Goal: Navigation & Orientation: Understand site structure

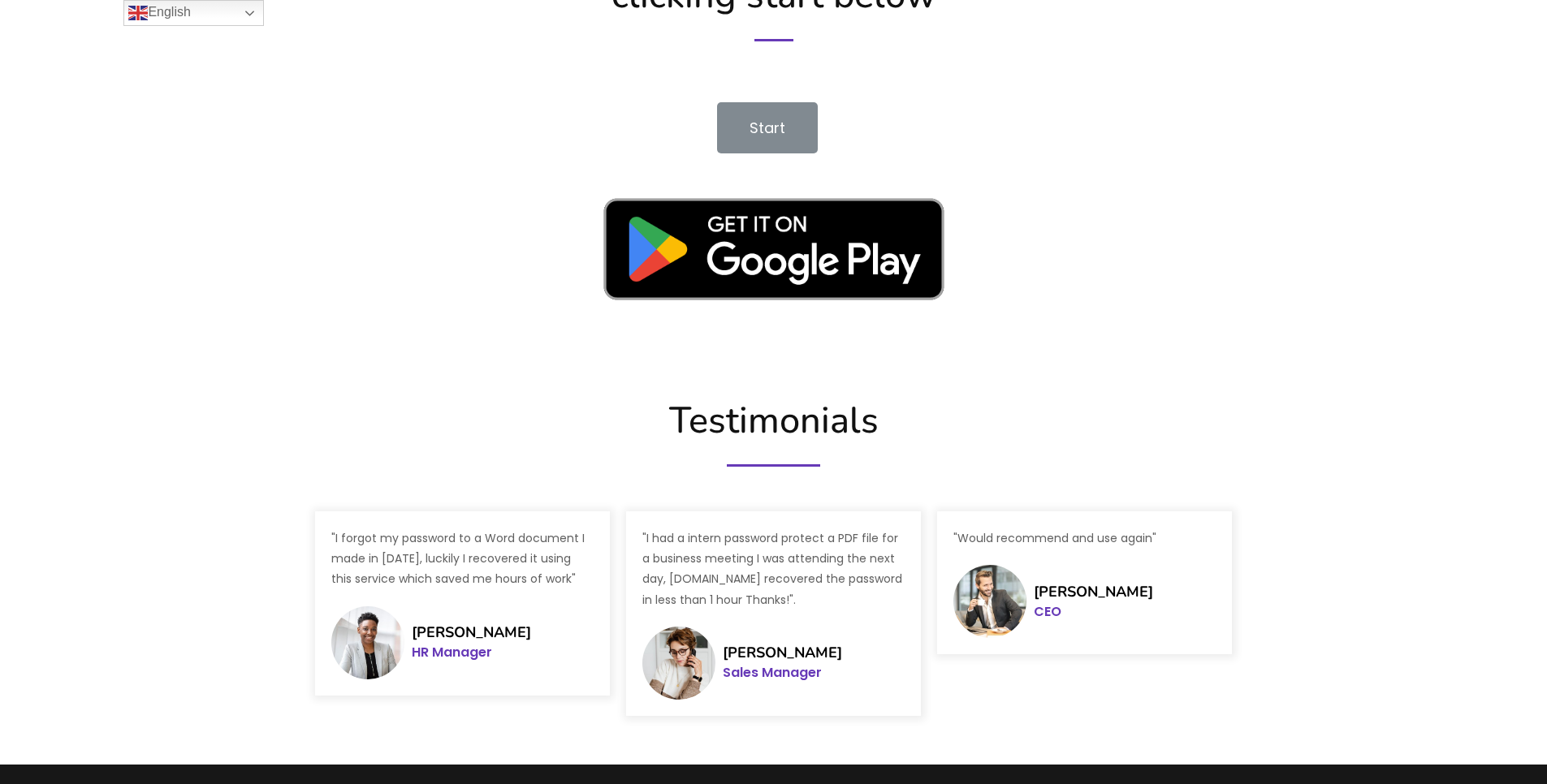
scroll to position [2550, 0]
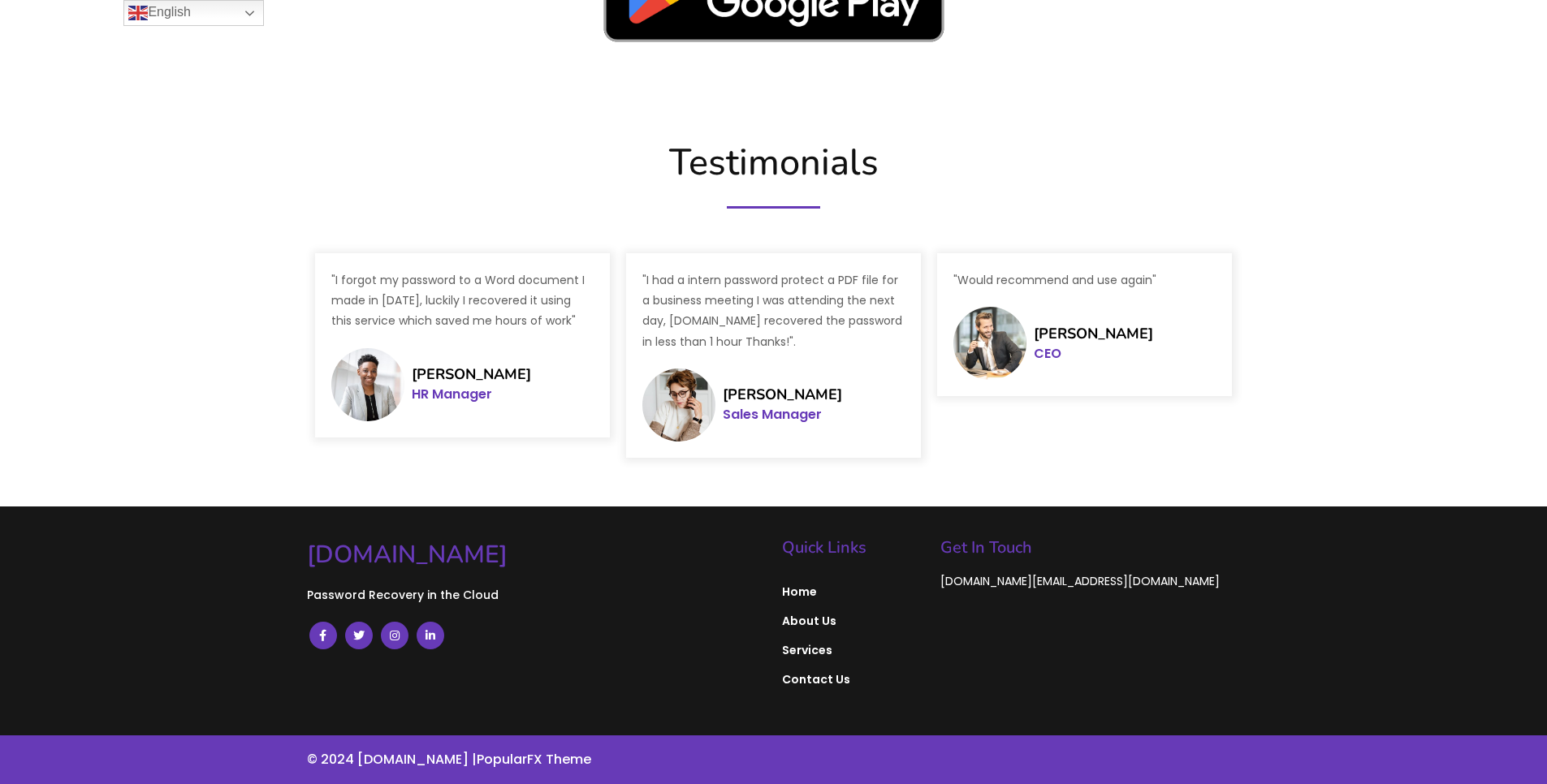
click at [805, 677] on span "Contact Us" at bounding box center [853, 679] width 142 height 14
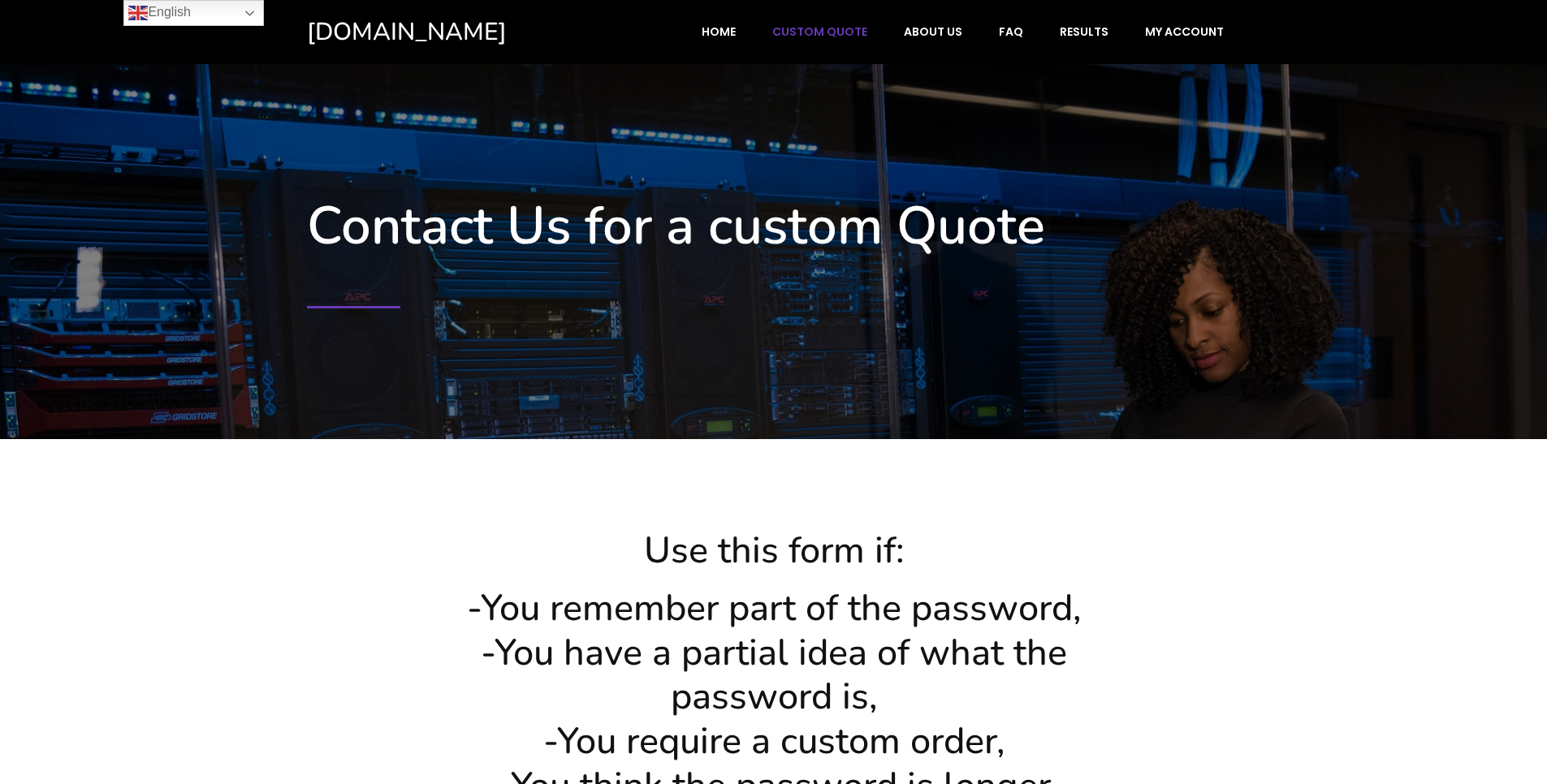
scroll to position [813, 0]
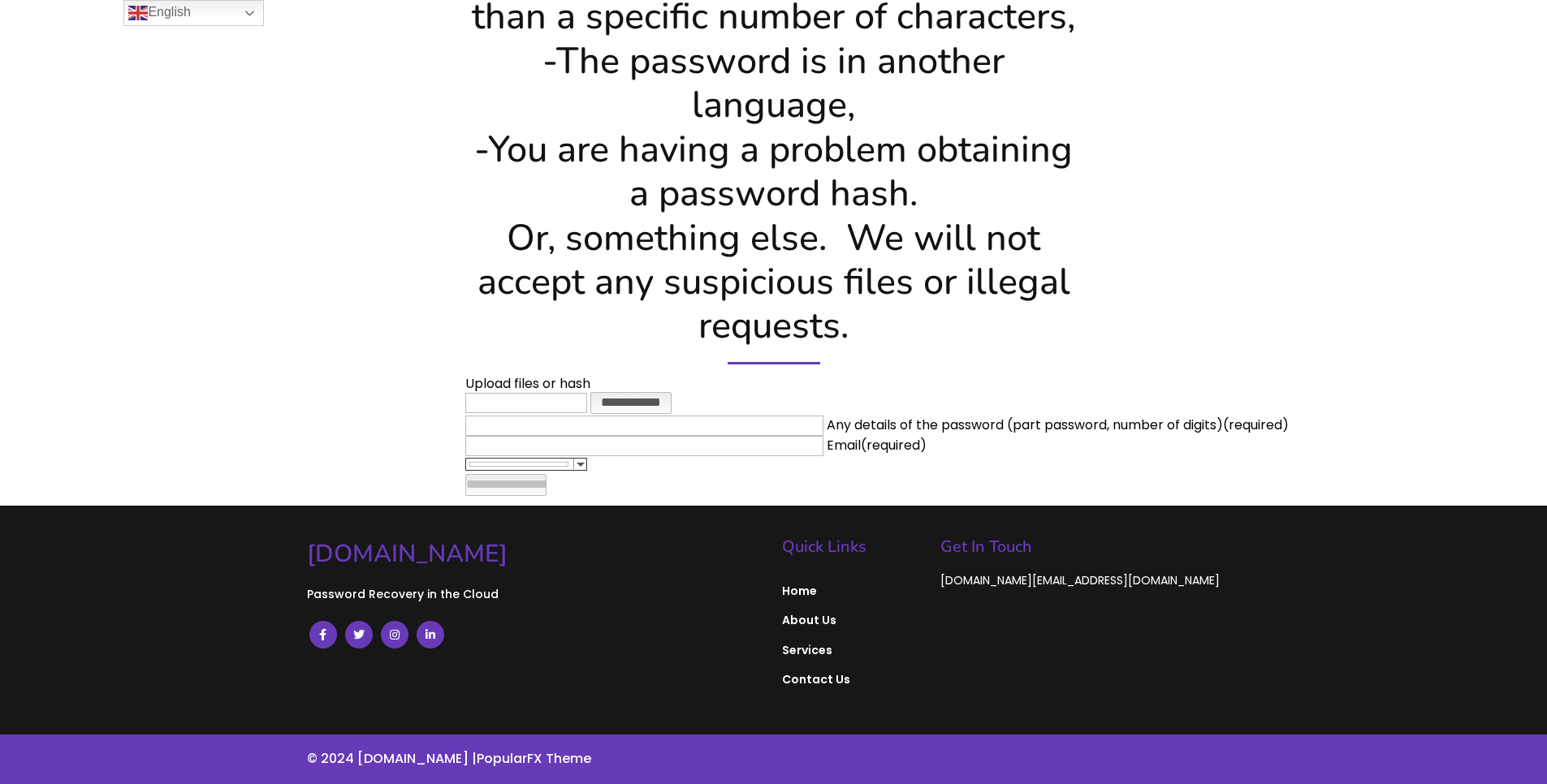
click at [807, 626] on span "About Us" at bounding box center [853, 620] width 142 height 14
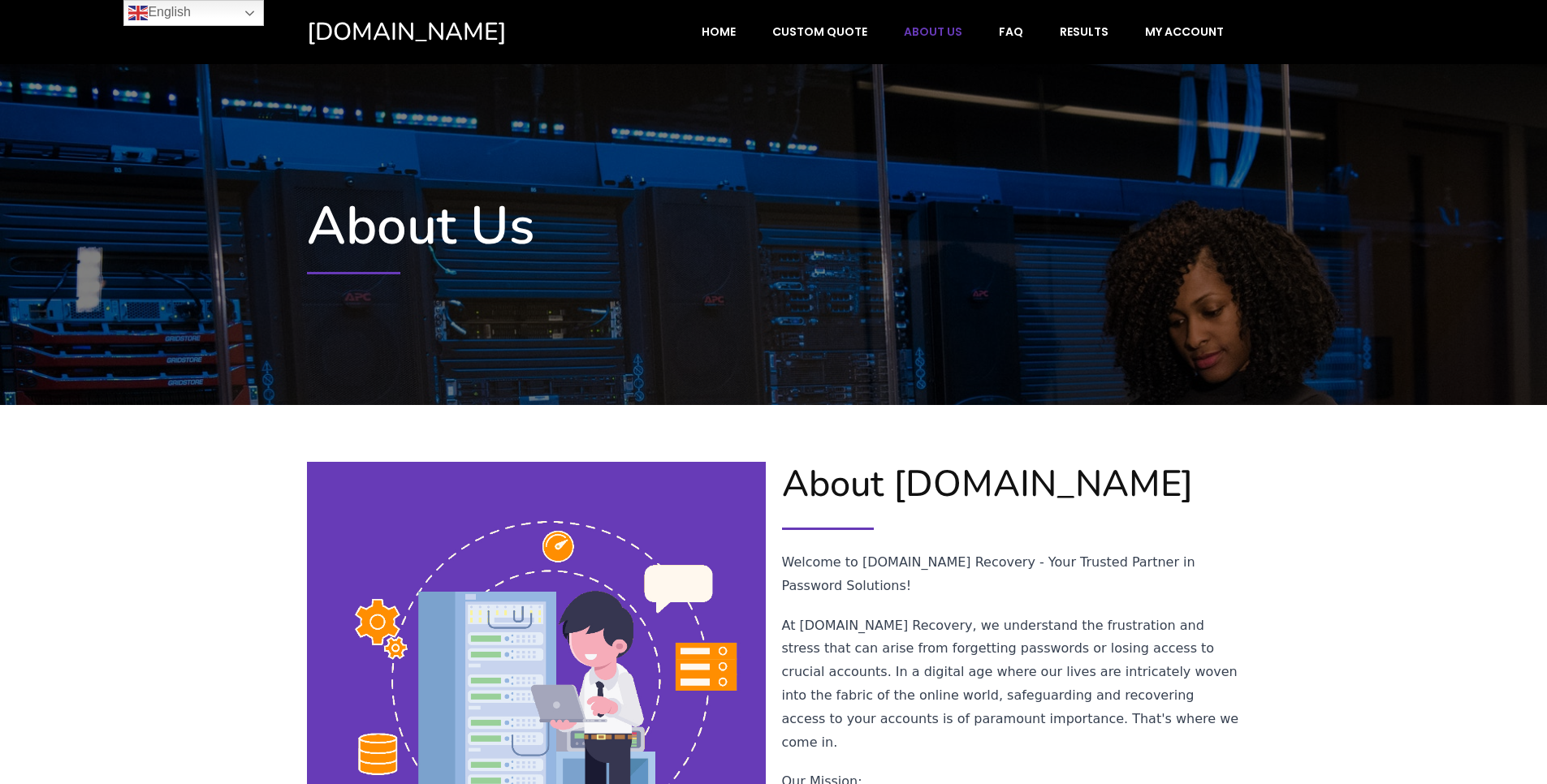
drag, startPoint x: 360, startPoint y: 21, endPoint x: 699, endPoint y: 152, distance: 363.4
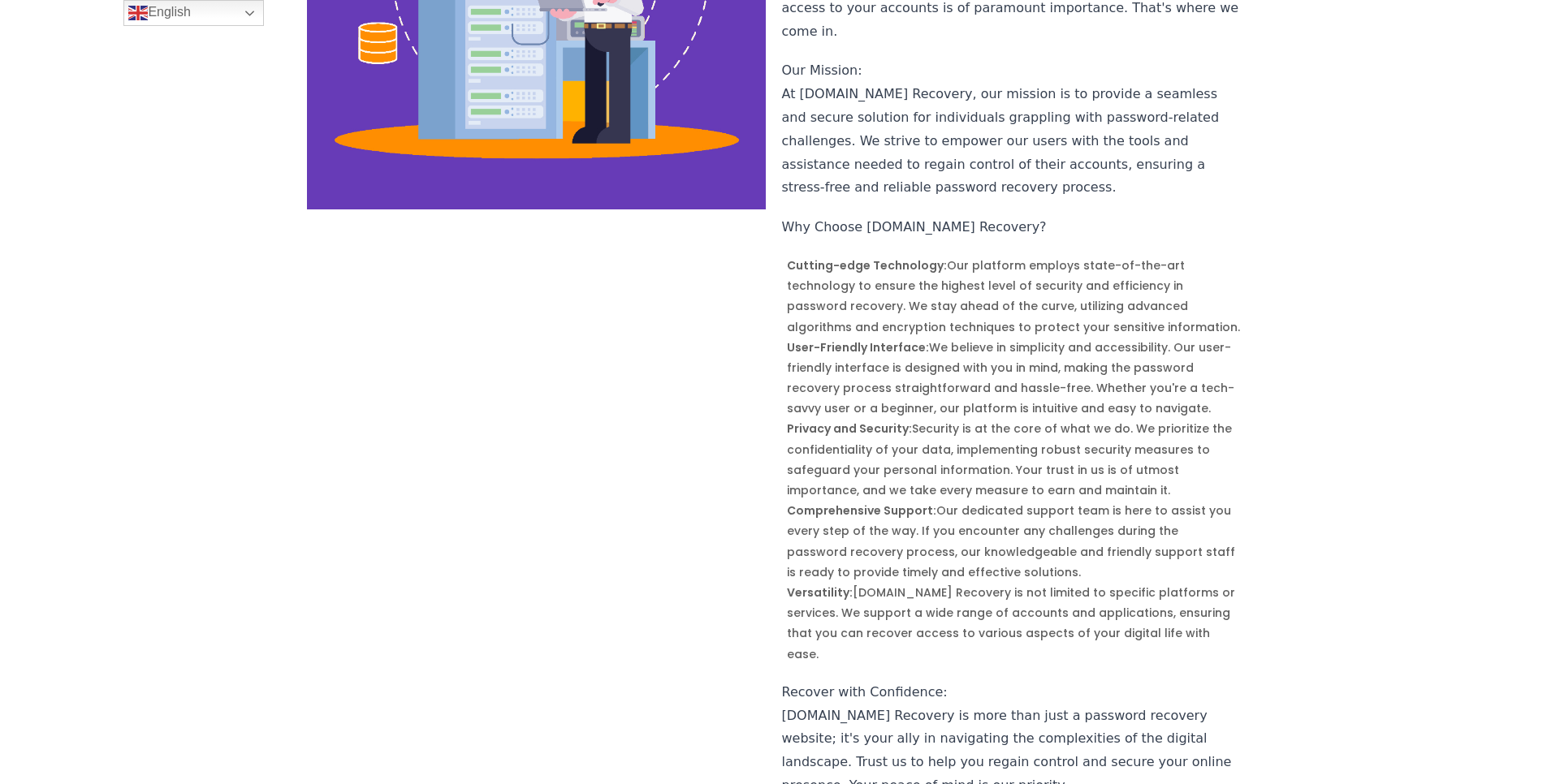
scroll to position [697, 0]
